Goal: Task Accomplishment & Management: Use online tool/utility

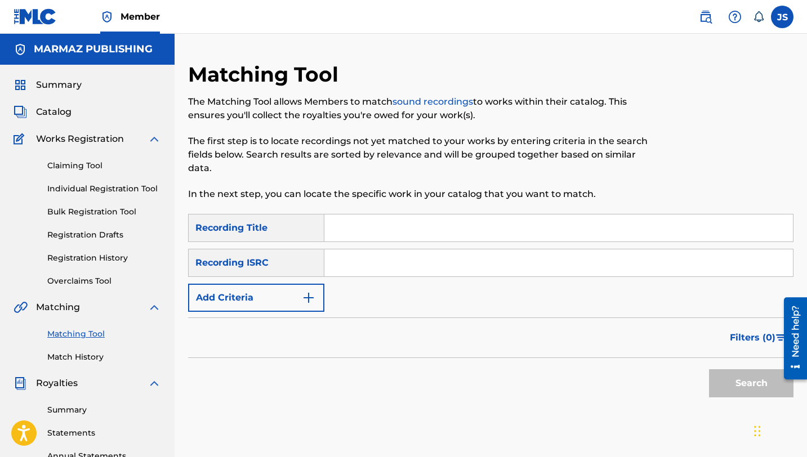
click at [394, 243] on div "SearchWithCriteria63a7a69a-924a-40a7-b83d-e1475b487c9a Recording Title SearchWi…" at bounding box center [490, 263] width 605 height 98
click at [389, 217] on input "Search Form" at bounding box center [558, 228] width 469 height 27
paste input "QUÉ QUIERES DECIR CON ESO"
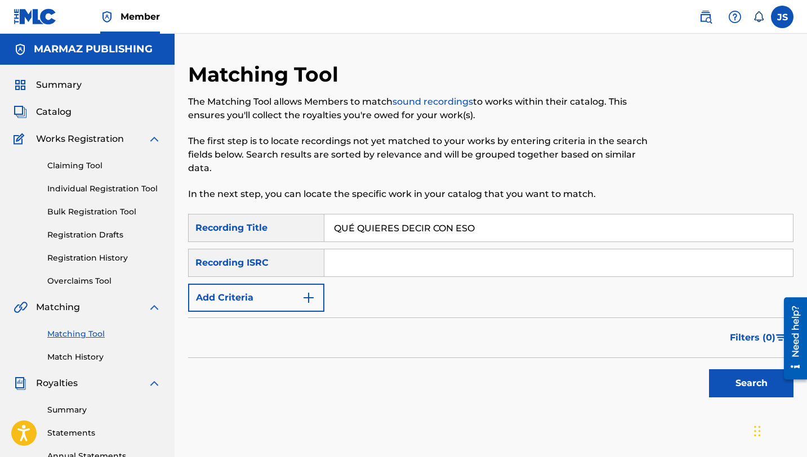
type input "QUÉ QUIERES DECIR CON ESO"
click at [709, 369] on button "Search" at bounding box center [751, 383] width 84 height 28
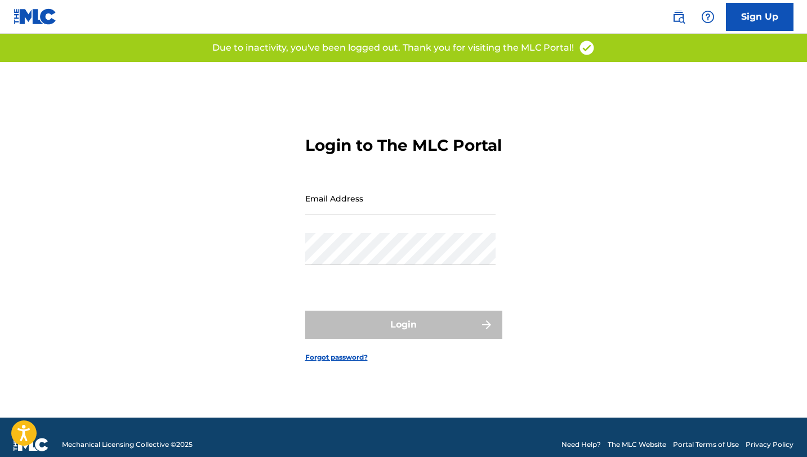
click at [339, 208] on input "Email Address" at bounding box center [400, 198] width 190 height 32
type input "[EMAIL_ADDRESS][DOMAIN_NAME]"
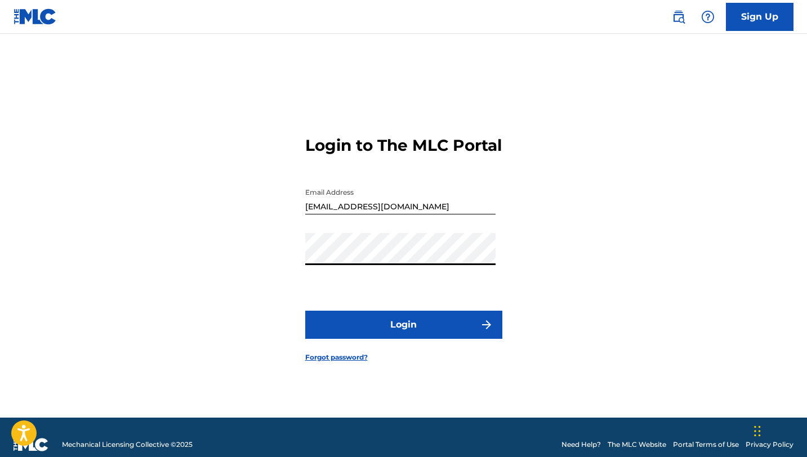
click at [384, 360] on form "Login to The MLC Portal Email Address mercadeo.marmaz@gmail.com Password Login …" at bounding box center [403, 240] width 197 height 356
click at [390, 333] on button "Login" at bounding box center [403, 325] width 197 height 28
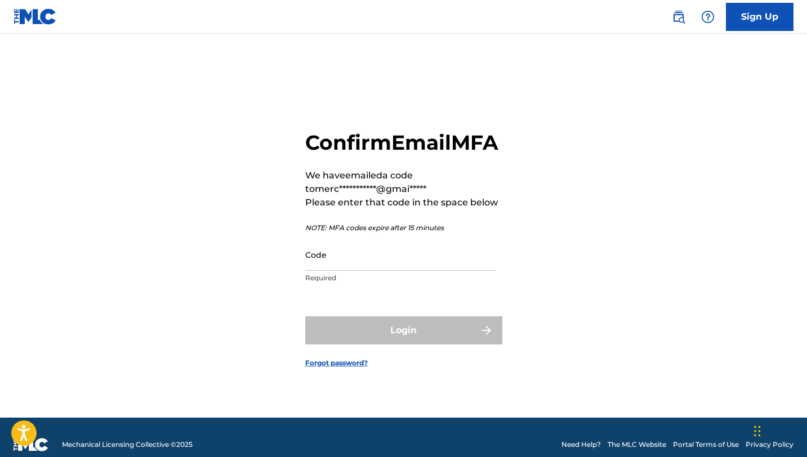
click at [431, 271] on input "Code" at bounding box center [400, 255] width 190 height 32
paste input "828096"
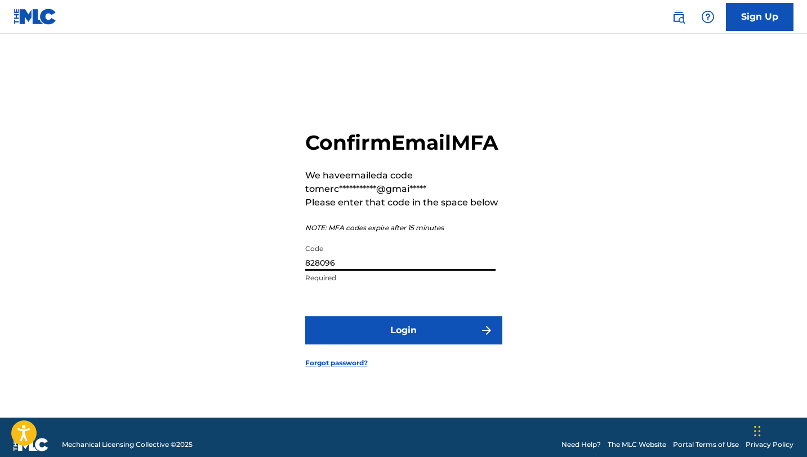
type input "828096"
click at [409, 331] on button "Login" at bounding box center [403, 330] width 197 height 28
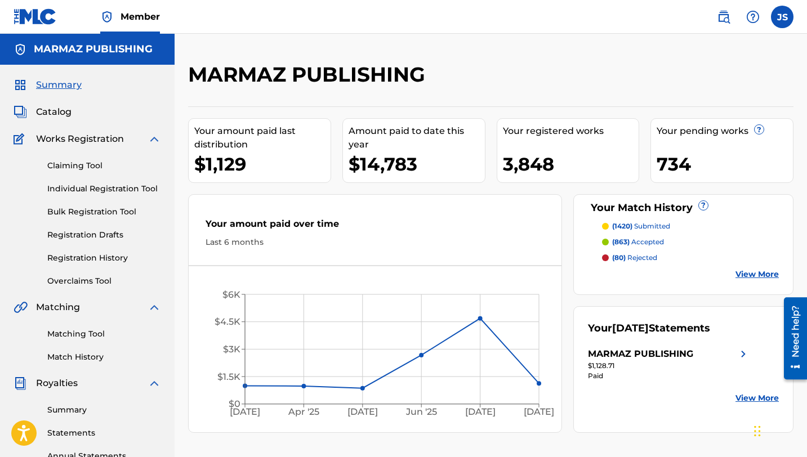
scroll to position [15, 0]
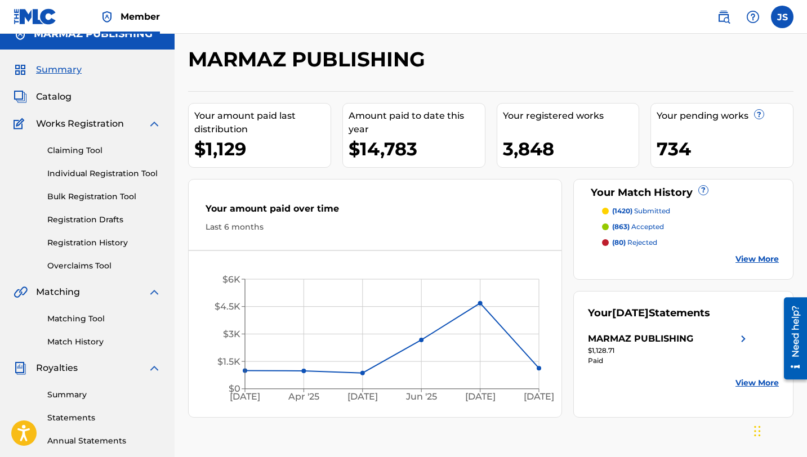
click at [87, 318] on link "Matching Tool" at bounding box center [104, 319] width 114 height 12
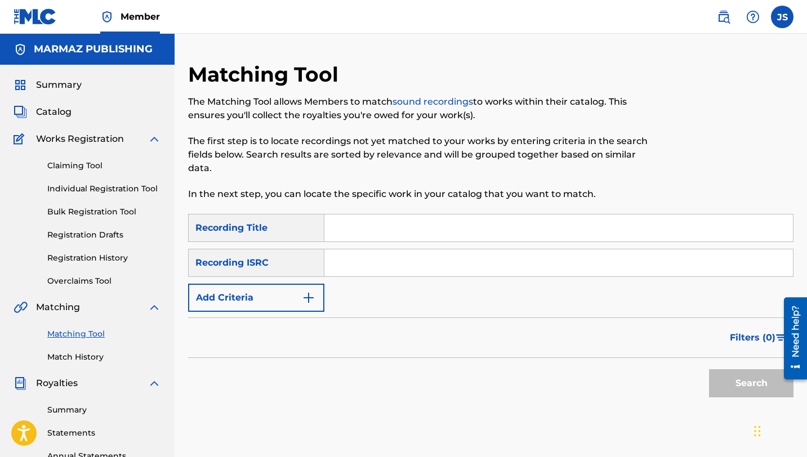
click at [345, 228] on input "Search Form" at bounding box center [558, 228] width 469 height 27
paste input "828096"
type input "828096"
paste input "QUÉ QUIERES DECIR CON ESO"
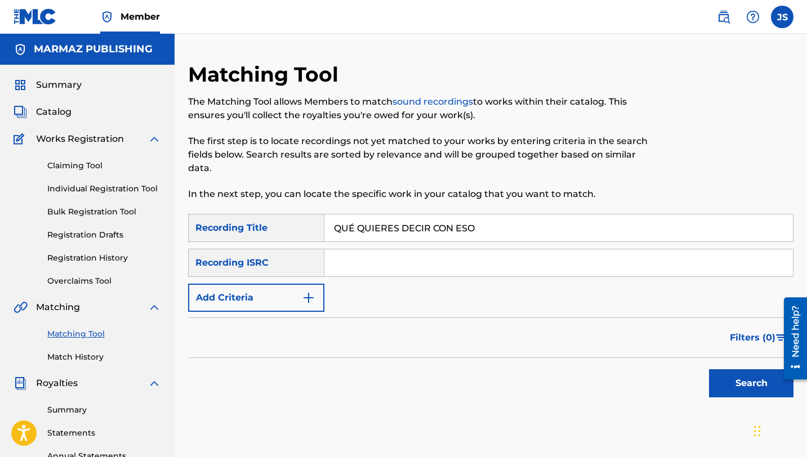
type input "QUÉ QUIERES DECIR CON ESO"
click at [721, 387] on button "Search" at bounding box center [751, 383] width 84 height 28
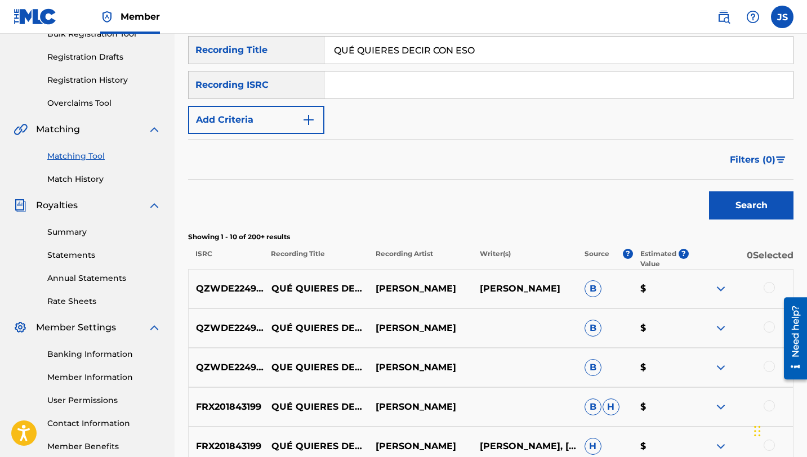
scroll to position [179, 0]
click at [767, 284] on div at bounding box center [769, 287] width 11 height 11
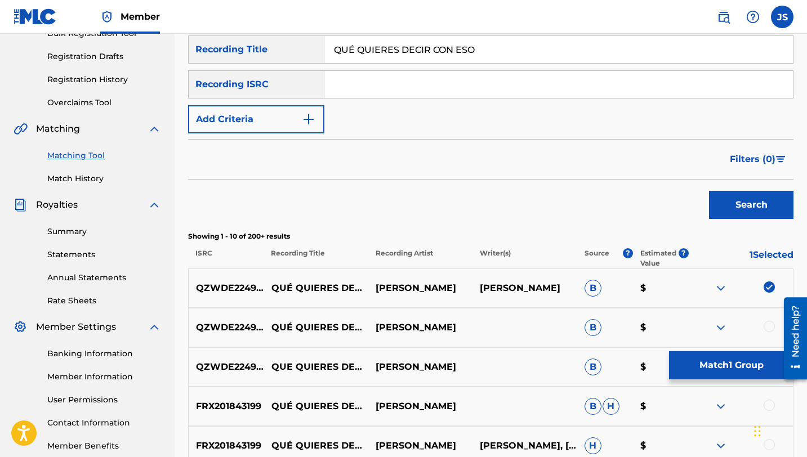
click at [769, 326] on div at bounding box center [769, 326] width 11 height 11
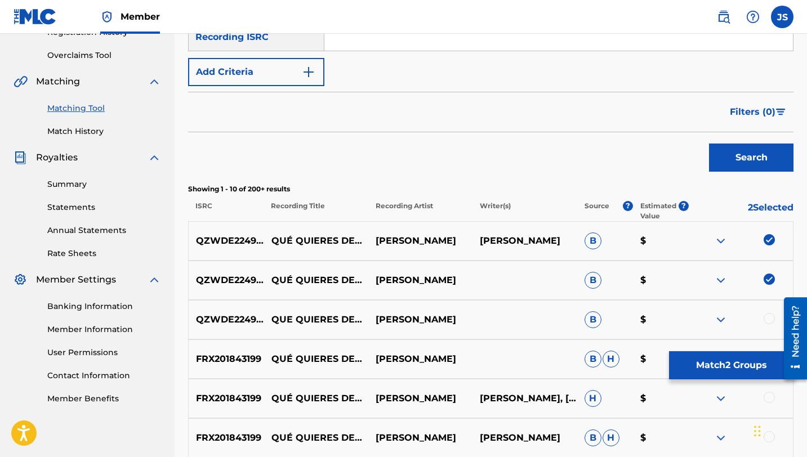
scroll to position [229, 0]
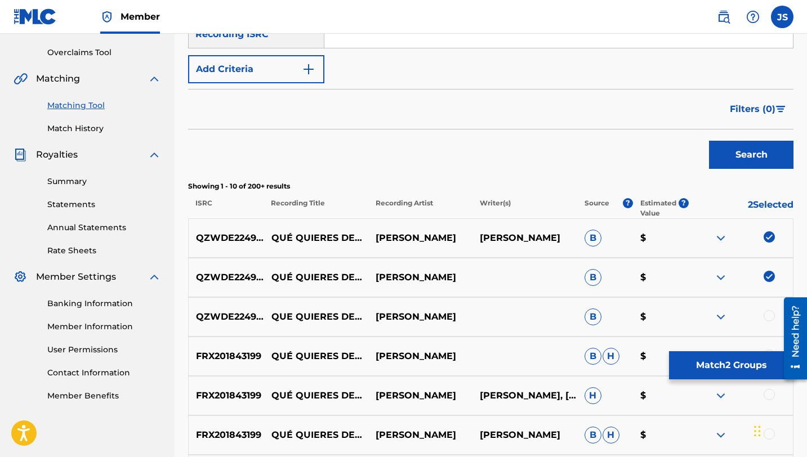
click at [769, 317] on div at bounding box center [769, 315] width 11 height 11
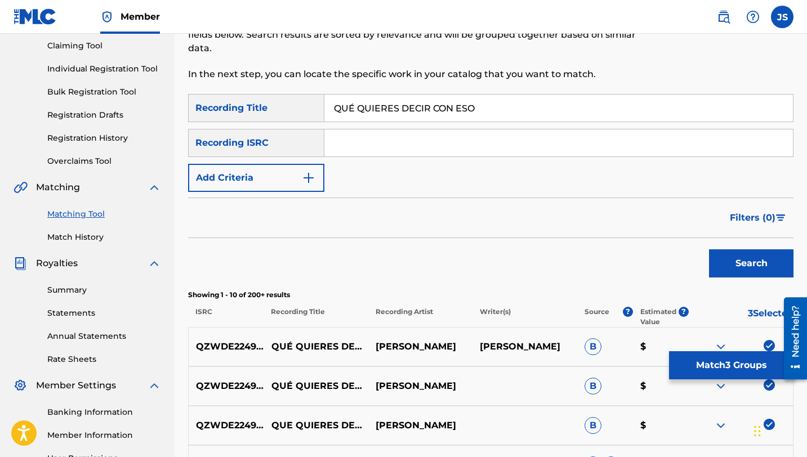
scroll to position [117, 0]
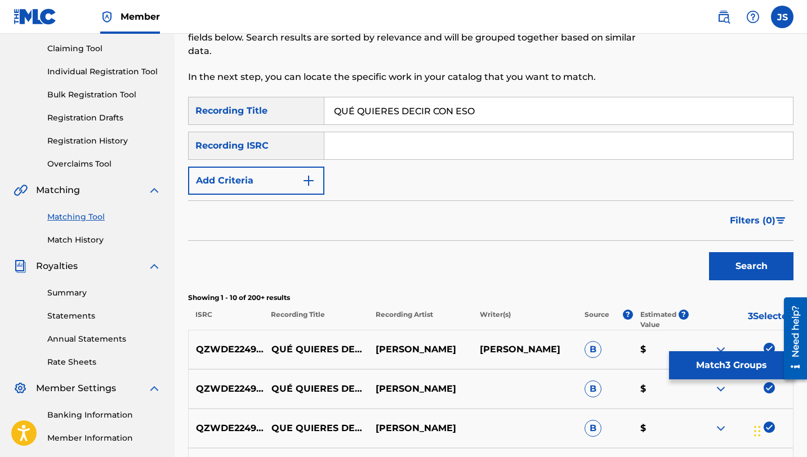
click at [678, 355] on button "Match 3 Groups" at bounding box center [731, 365] width 124 height 28
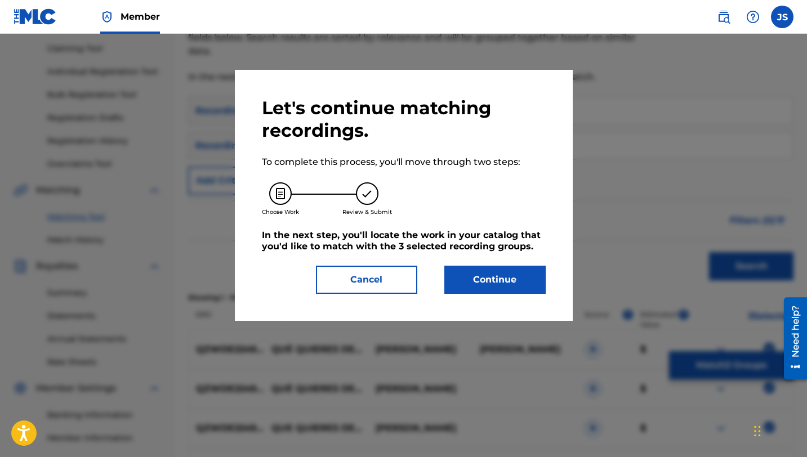
click at [478, 272] on button "Continue" at bounding box center [494, 280] width 101 height 28
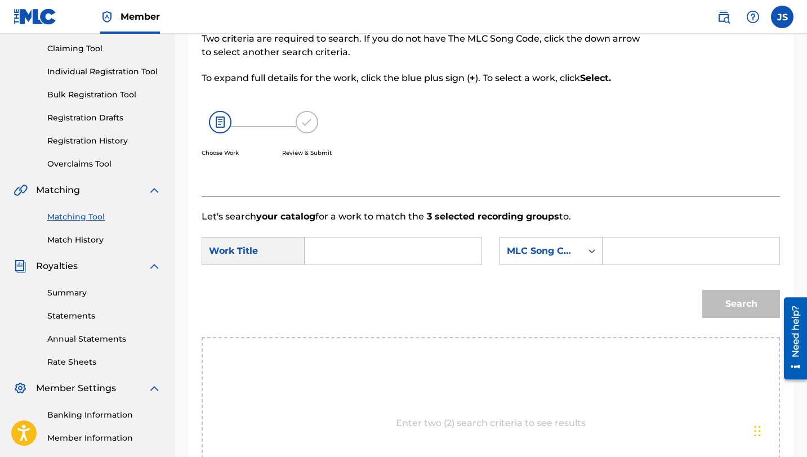
click at [631, 252] on input "Search Form" at bounding box center [691, 251] width 158 height 27
paste input "QP5C7T"
type input "QP5C7T"
click at [455, 250] on input "Search Form" at bounding box center [393, 251] width 158 height 27
paste input "QUÉ QUIERES DECIR CON ESO"
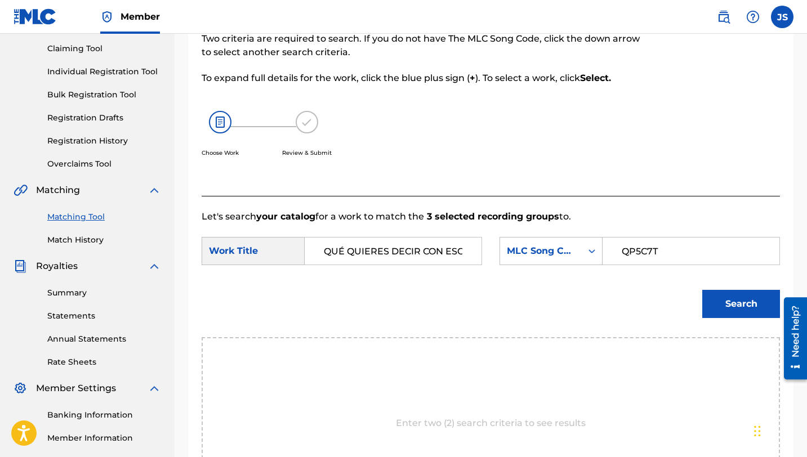
scroll to position [0, 3]
type input "QUÉ QUIERES DECIR CON ESO"
click at [717, 309] on button "Search" at bounding box center [741, 304] width 78 height 28
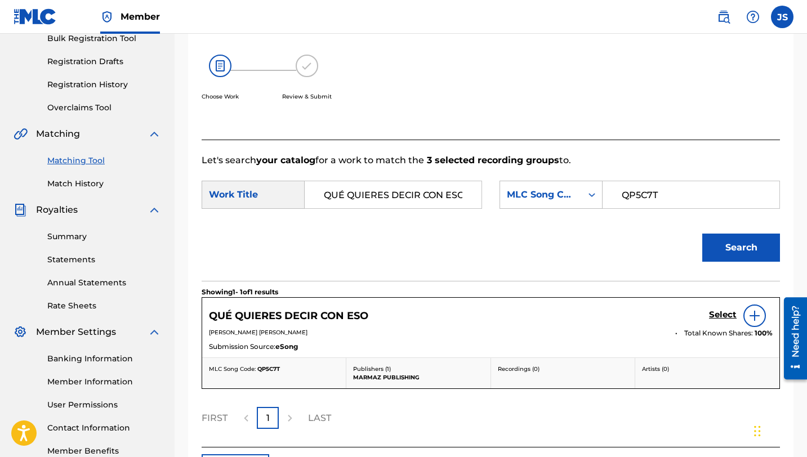
scroll to position [175, 0]
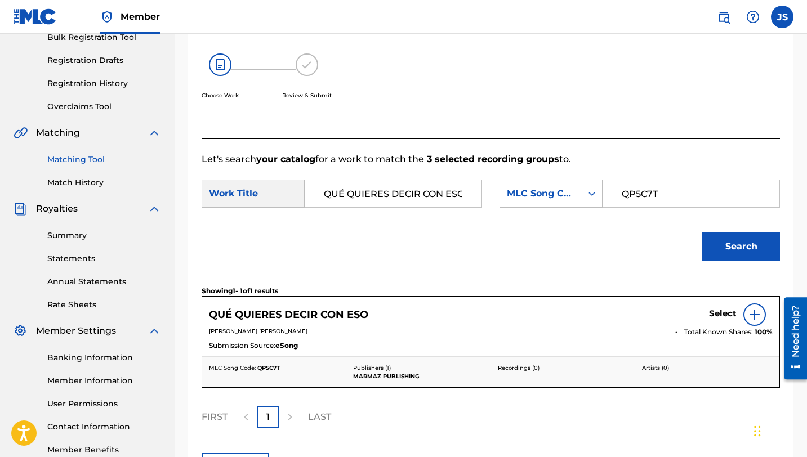
click at [714, 310] on h5 "Select" at bounding box center [723, 314] width 28 height 11
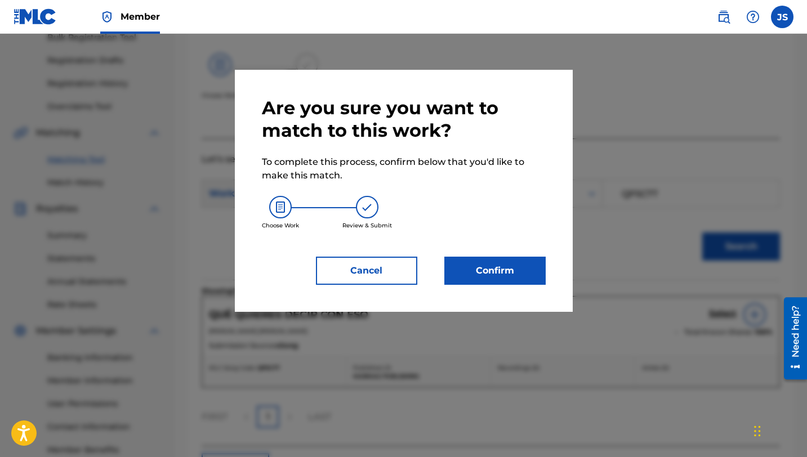
click at [534, 279] on button "Confirm" at bounding box center [494, 271] width 101 height 28
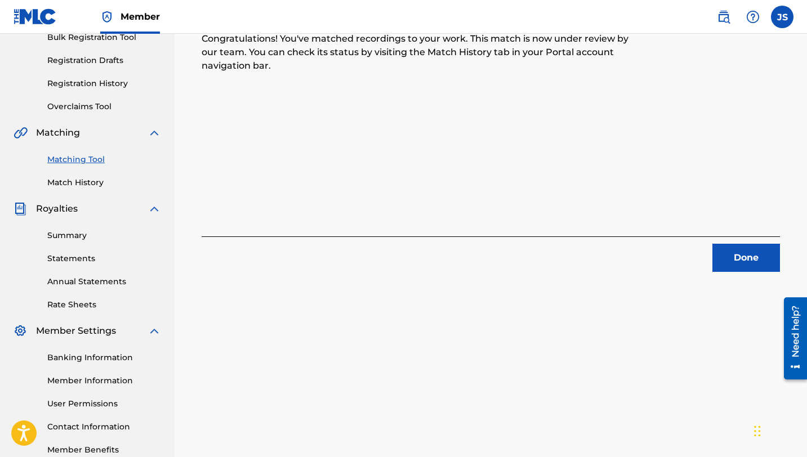
click at [757, 264] on button "Done" at bounding box center [746, 258] width 68 height 28
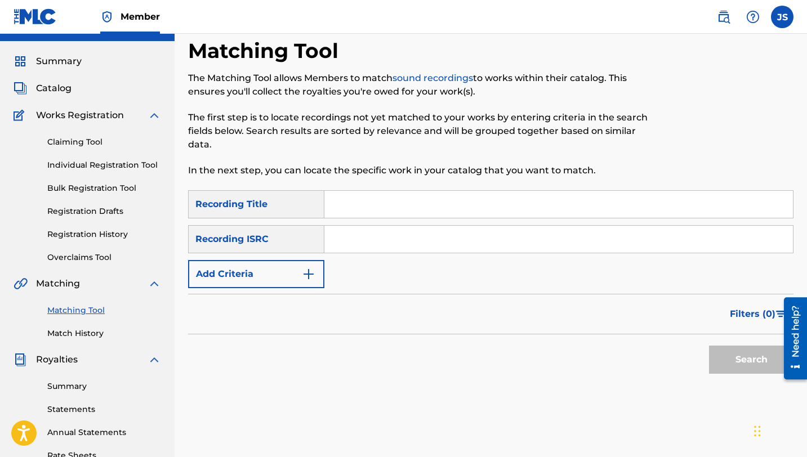
scroll to position [22, 0]
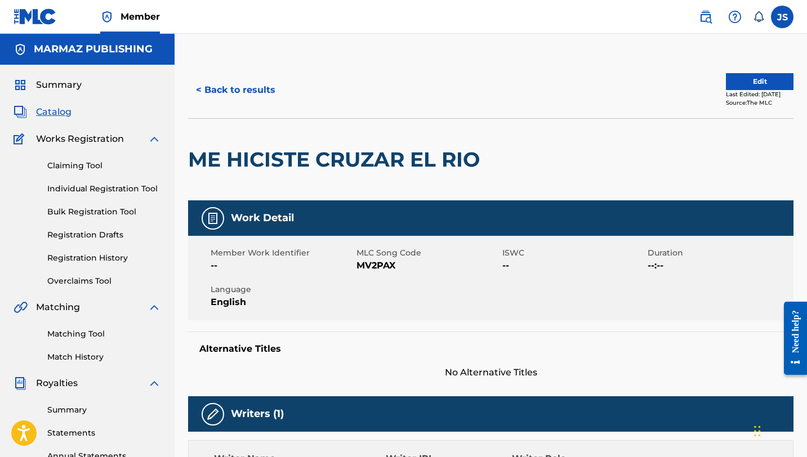
click at [246, 91] on button "< Back to results" at bounding box center [235, 90] width 95 height 28
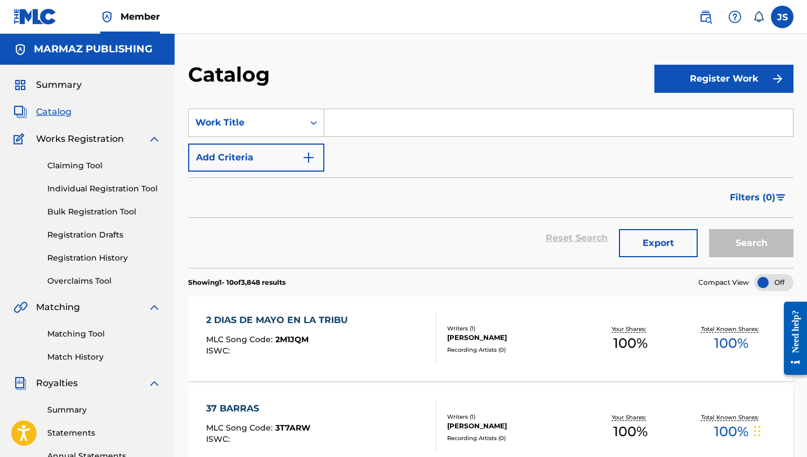
click at [340, 123] on input "Search Form" at bounding box center [558, 122] width 469 height 27
paste input "QUÉ QUIERES DECIR CON ESO"
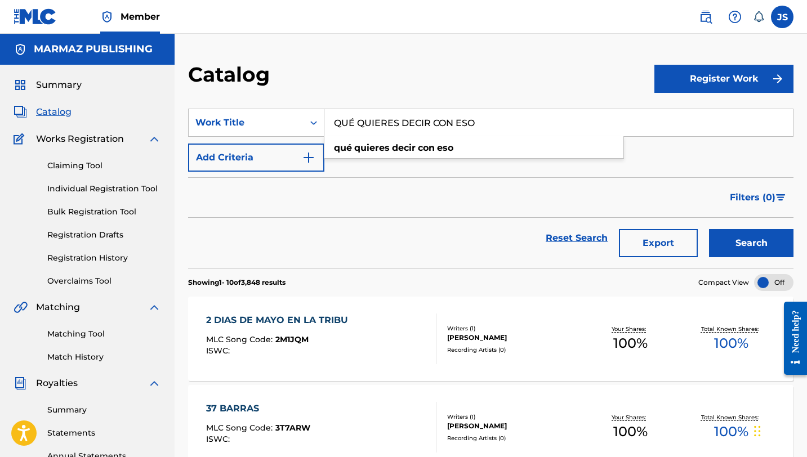
type input "QUÉ QUIERES DECIR CON ESO"
click at [709, 229] on button "Search" at bounding box center [751, 243] width 84 height 28
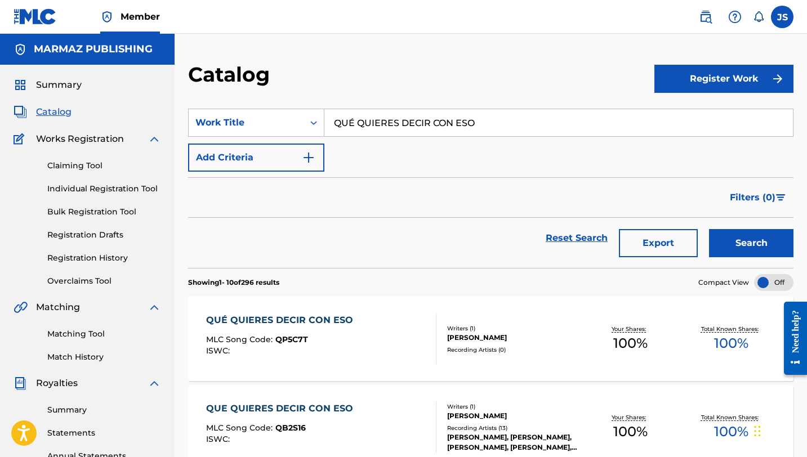
click at [379, 332] on div "QUÉ QUIERES DECIR CON ESO MLC Song Code : QP5C7T ISWC :" at bounding box center [321, 339] width 230 height 51
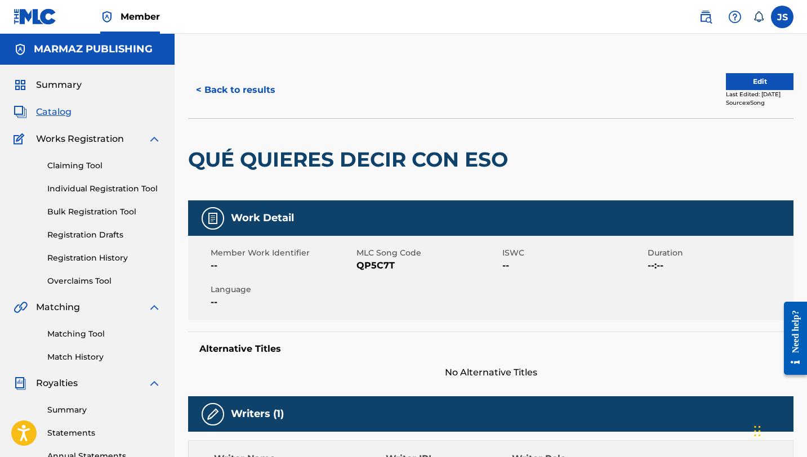
click at [371, 265] on span "QP5C7T" at bounding box center [427, 266] width 143 height 14
copy span "QP5C7T"
click at [273, 155] on h2 "QUÉ QUIERES DECIR CON ESO" at bounding box center [351, 159] width 326 height 25
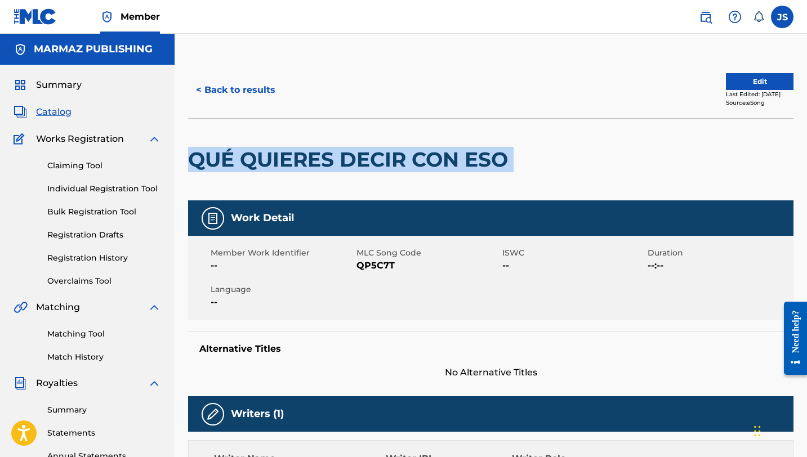
click at [273, 155] on h2 "QUÉ QUIERES DECIR CON ESO" at bounding box center [351, 159] width 326 height 25
copy div "QUÉ QUIERES DECIR CON ESO"
